Goal: Find specific fact: Find specific fact

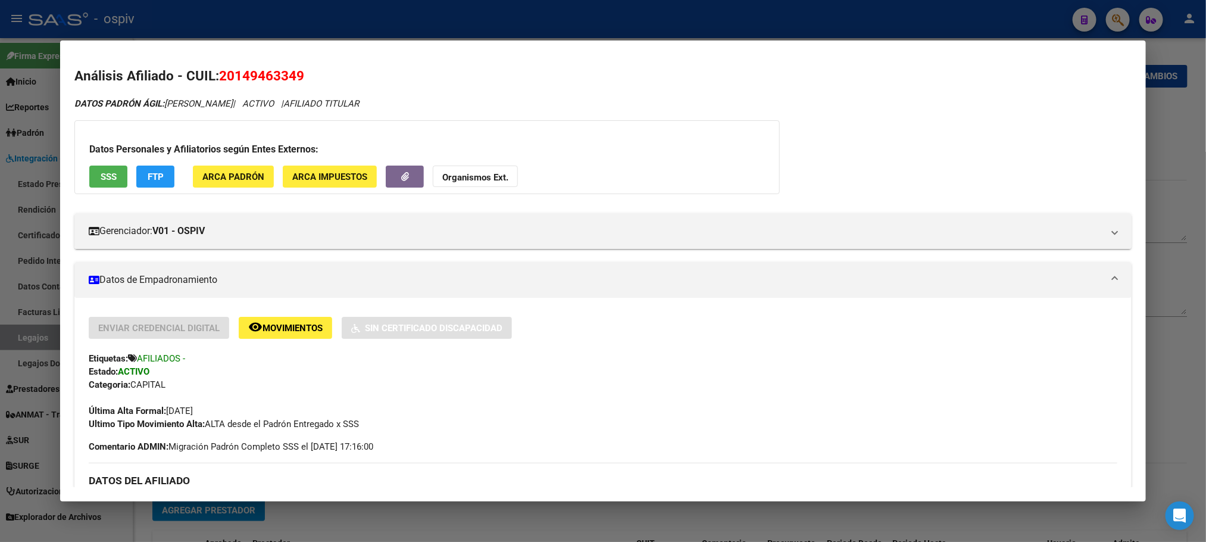
scroll to position [297, 0]
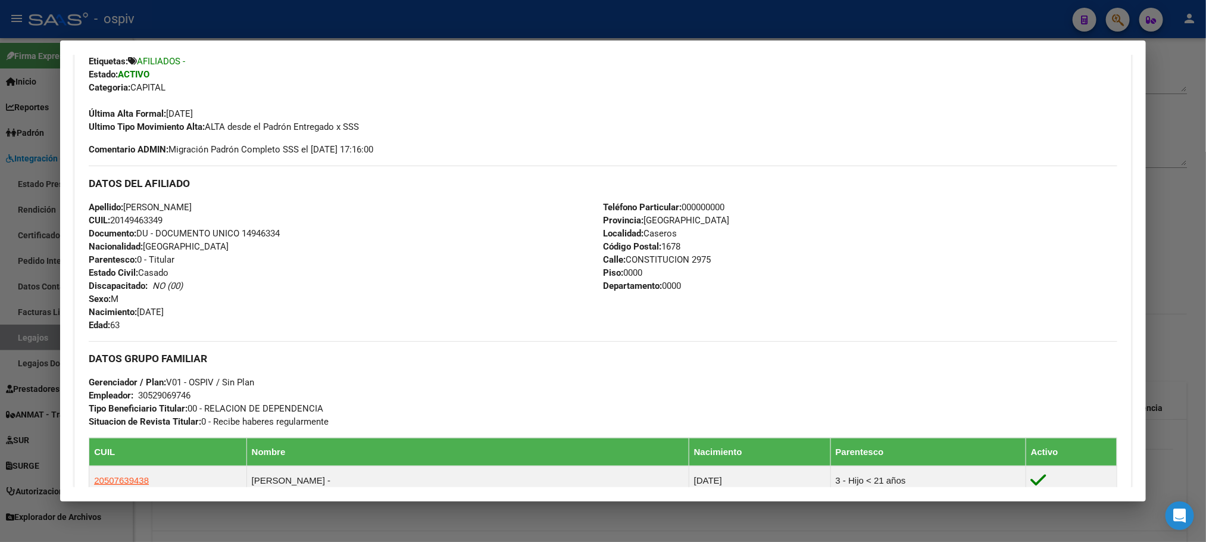
click at [525, 27] on div at bounding box center [603, 271] width 1206 height 542
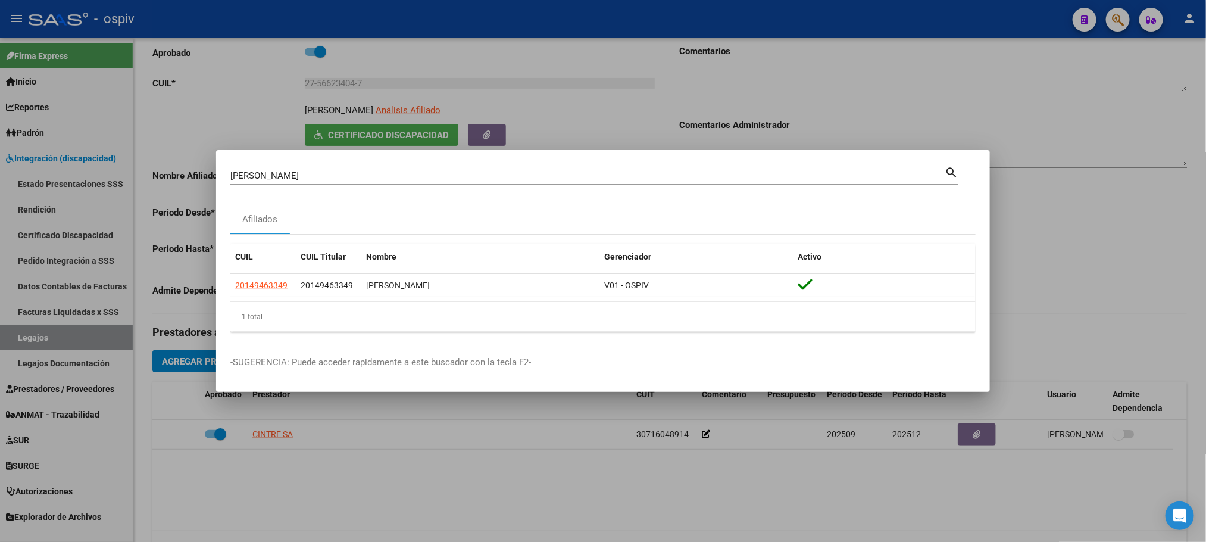
click at [525, 22] on div at bounding box center [603, 271] width 1206 height 542
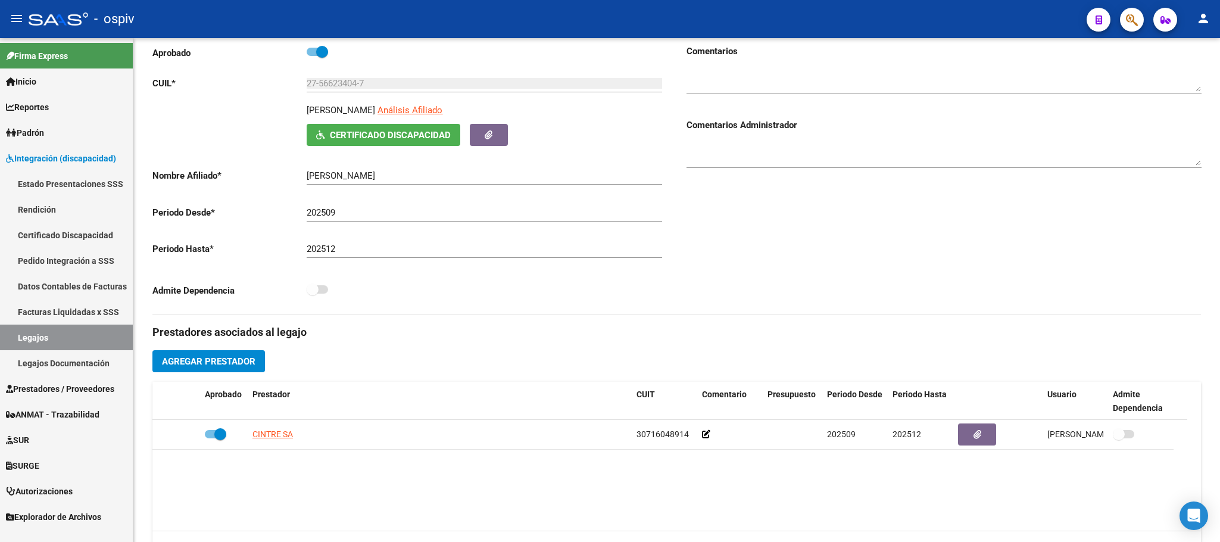
click at [1123, 22] on button "button" at bounding box center [1132, 20] width 24 height 24
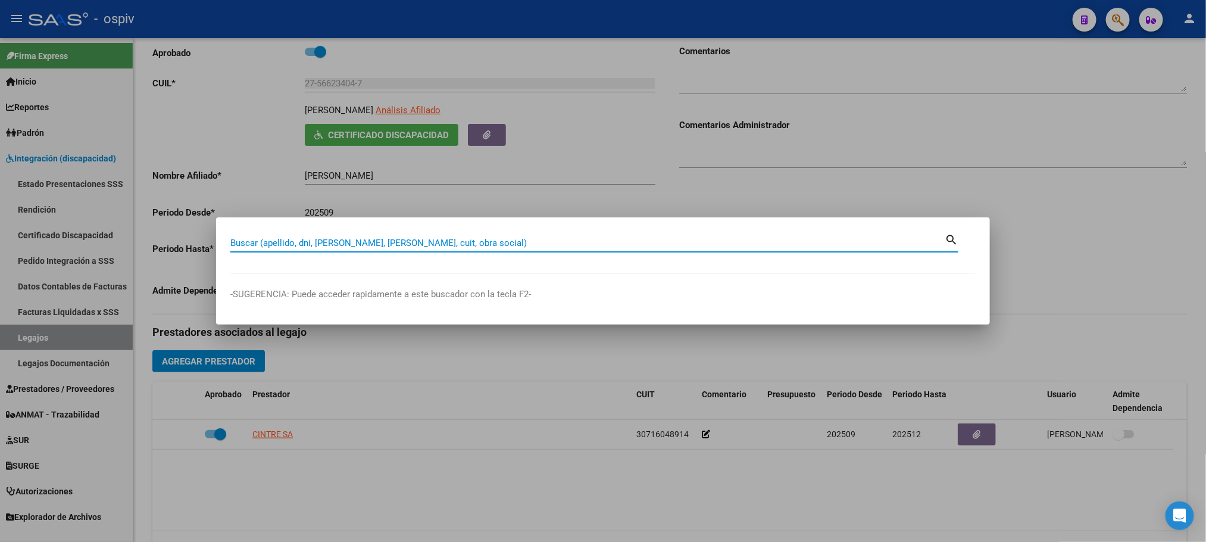
click at [425, 245] on input "Buscar (apellido, dni, [PERSON_NAME], [PERSON_NAME], cuit, obra social)" at bounding box center [587, 243] width 714 height 11
paste input "58707749"
type input "58707749"
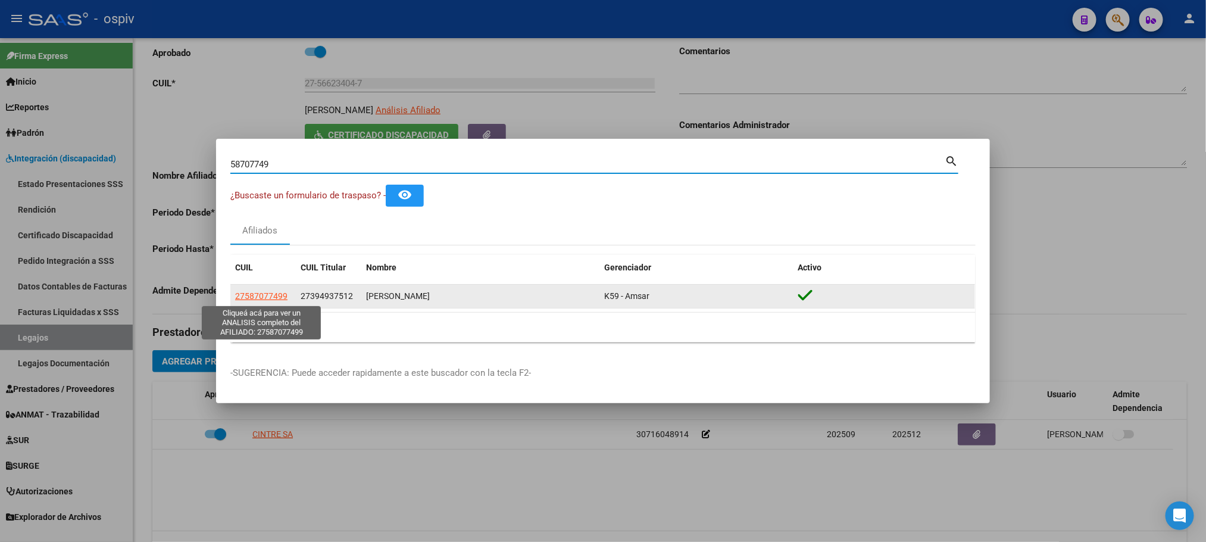
click at [263, 299] on span "27587077499" at bounding box center [261, 296] width 52 height 10
type textarea "27587077499"
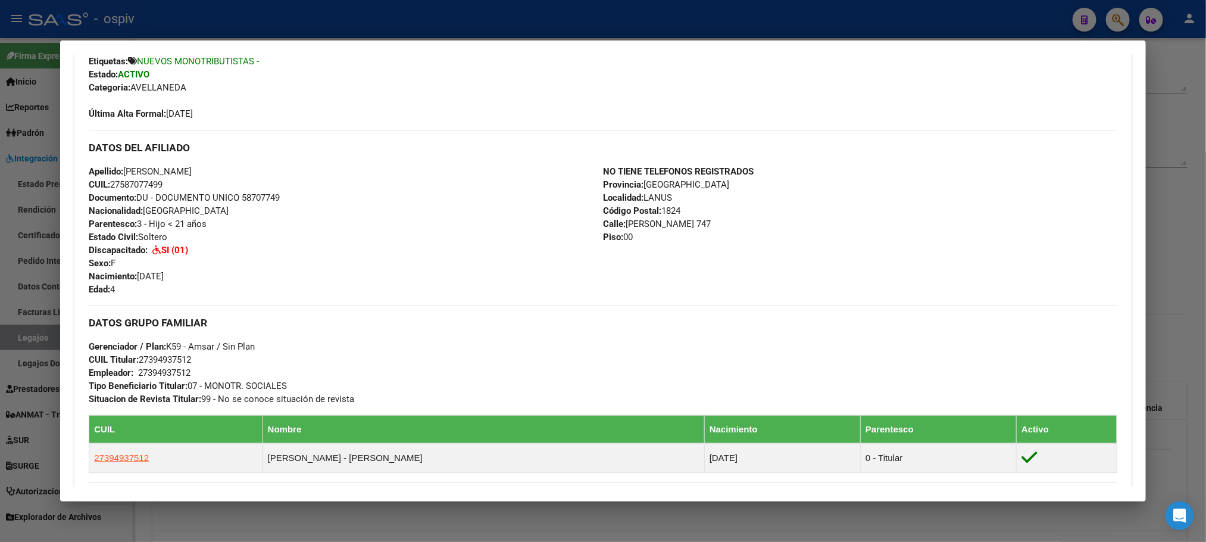
drag, startPoint x: 221, startPoint y: 170, endPoint x: 121, endPoint y: 168, distance: 100.0
click at [121, 168] on div "Apellido: [PERSON_NAME]: 27587077499 Documento: DU - DOCUMENTO UNICO 58707749 N…" at bounding box center [346, 230] width 514 height 131
copy span "[PERSON_NAME]"
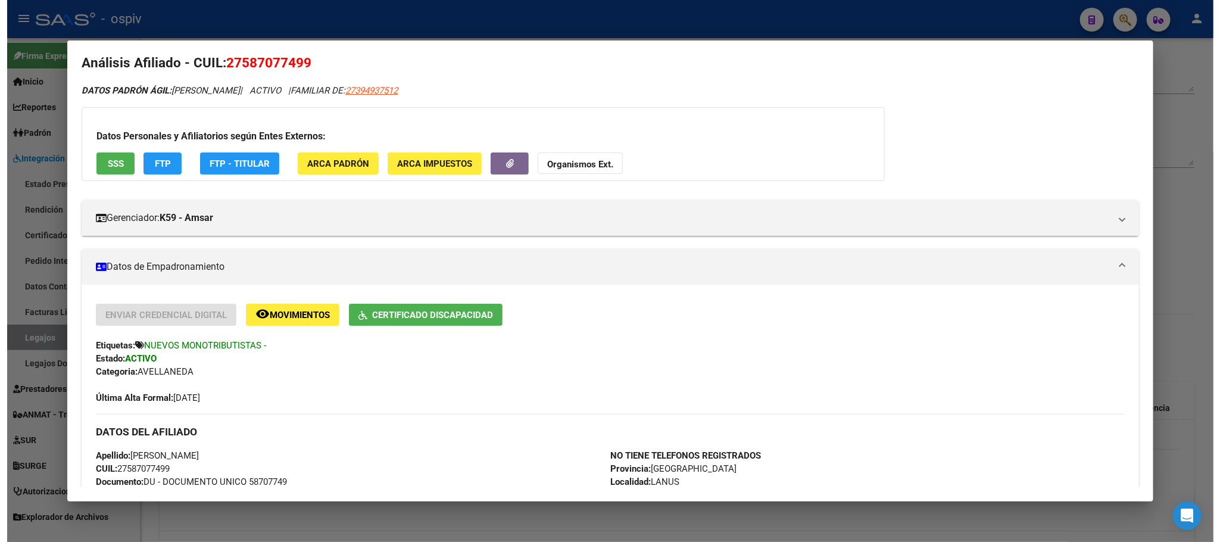
scroll to position [0, 0]
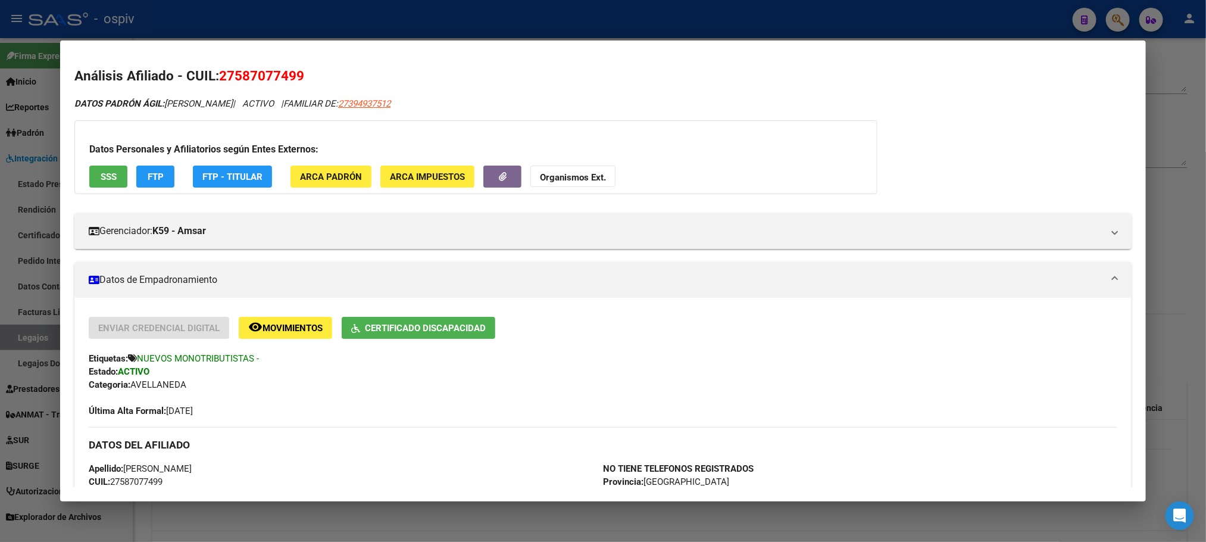
click at [629, 29] on div at bounding box center [603, 271] width 1206 height 542
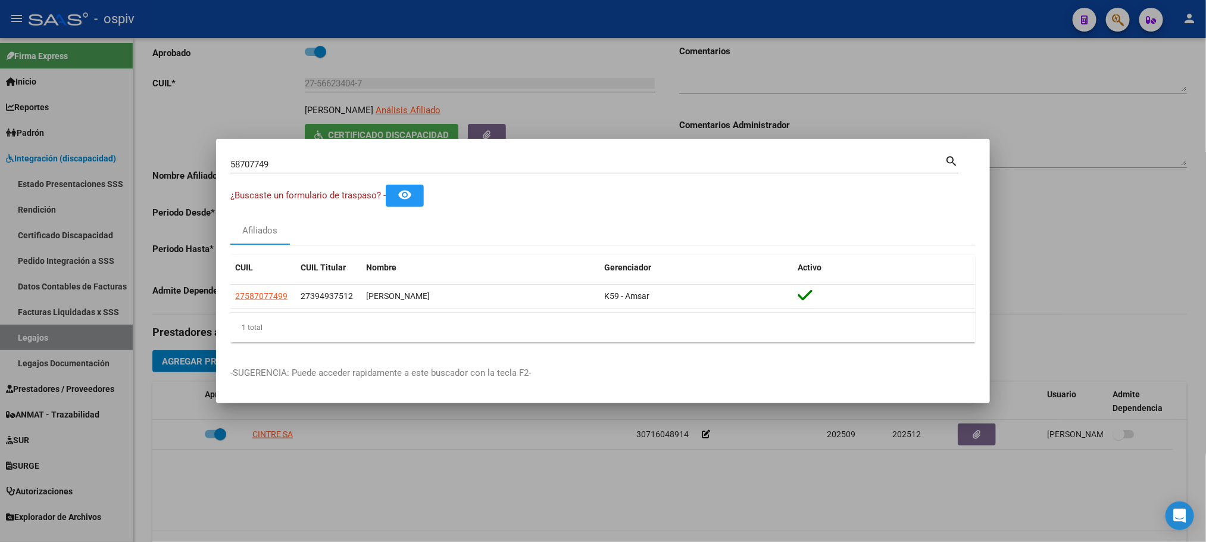
click at [685, 35] on div at bounding box center [603, 271] width 1206 height 542
